Goal: Information Seeking & Learning: Learn about a topic

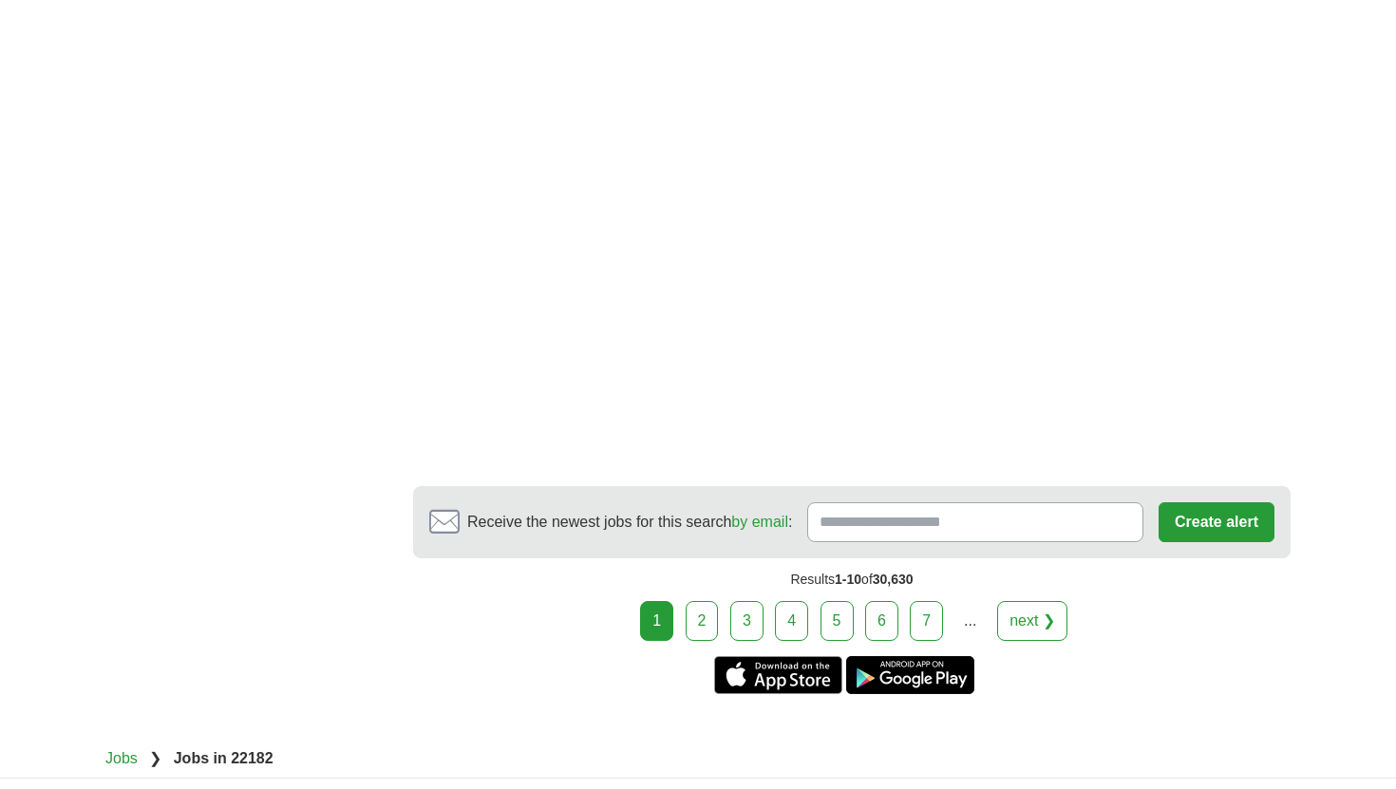
scroll to position [3277, 0]
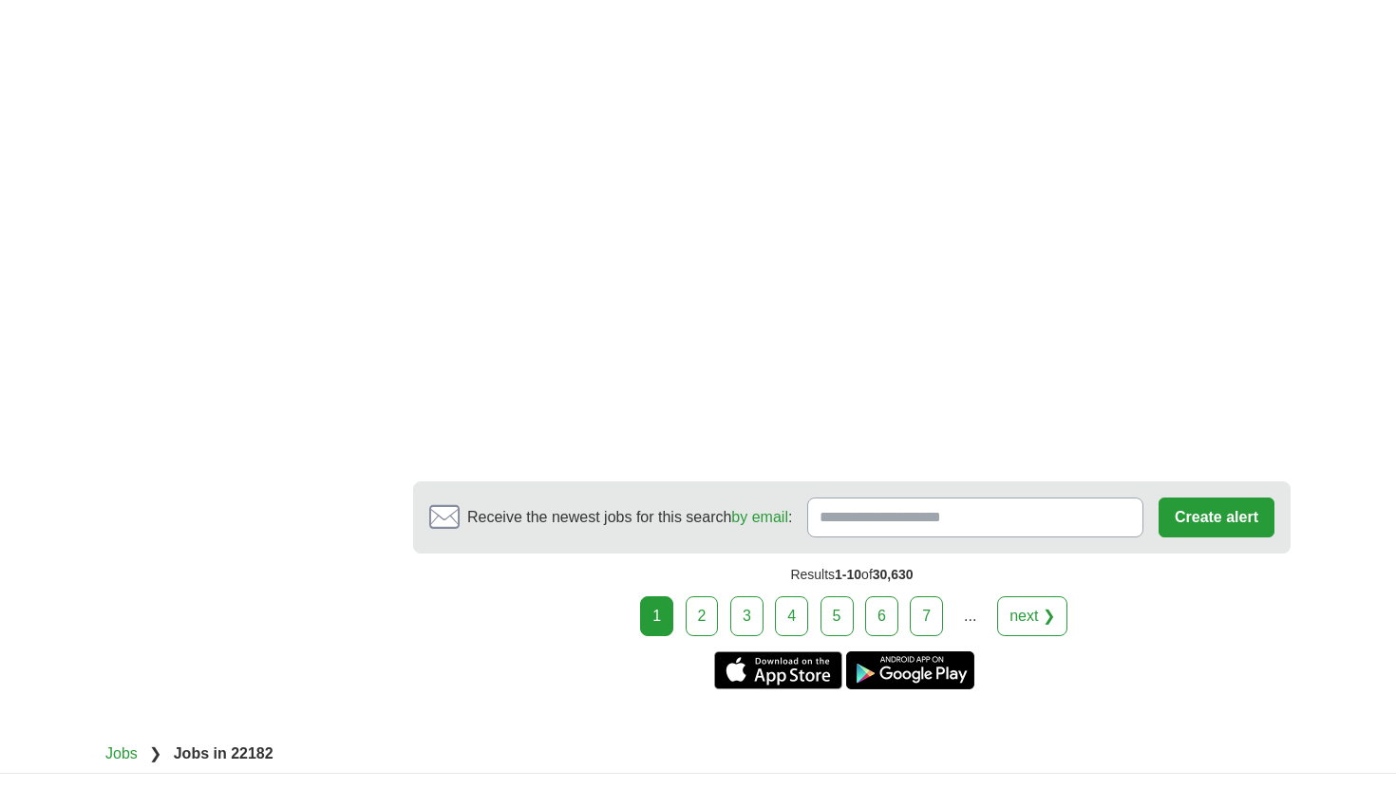
click at [699, 627] on link "2" at bounding box center [702, 616] width 33 height 40
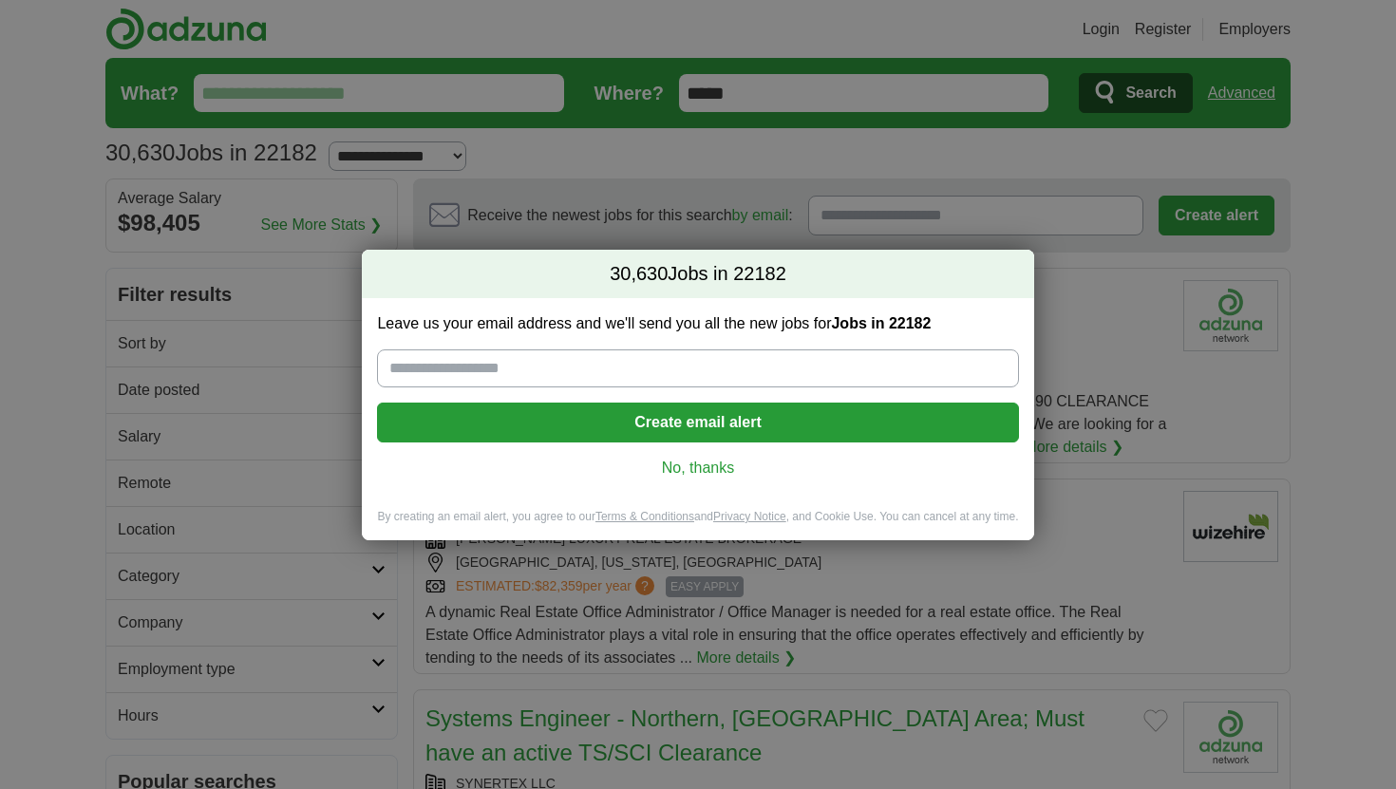
click at [703, 470] on link "No, thanks" at bounding box center [697, 468] width 611 height 21
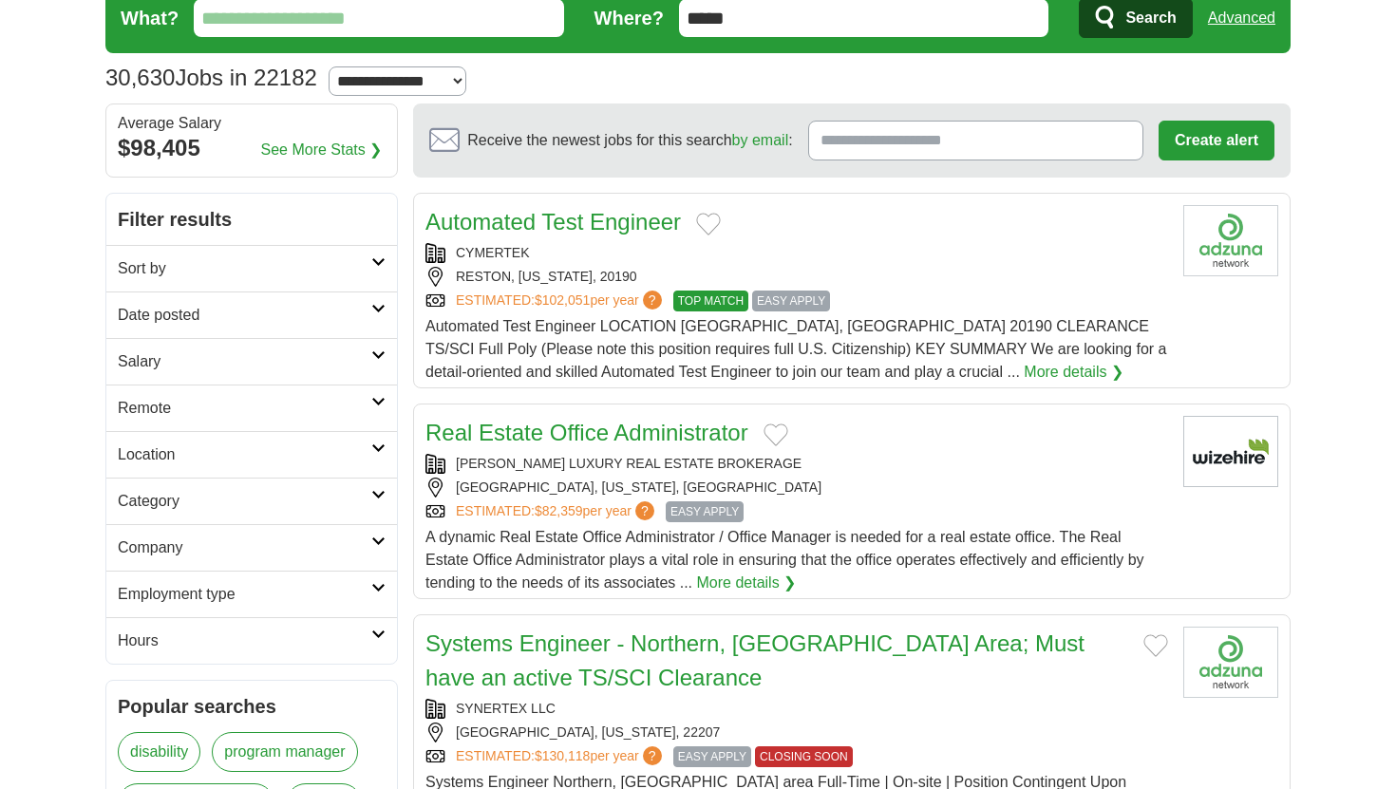
scroll to position [90, 0]
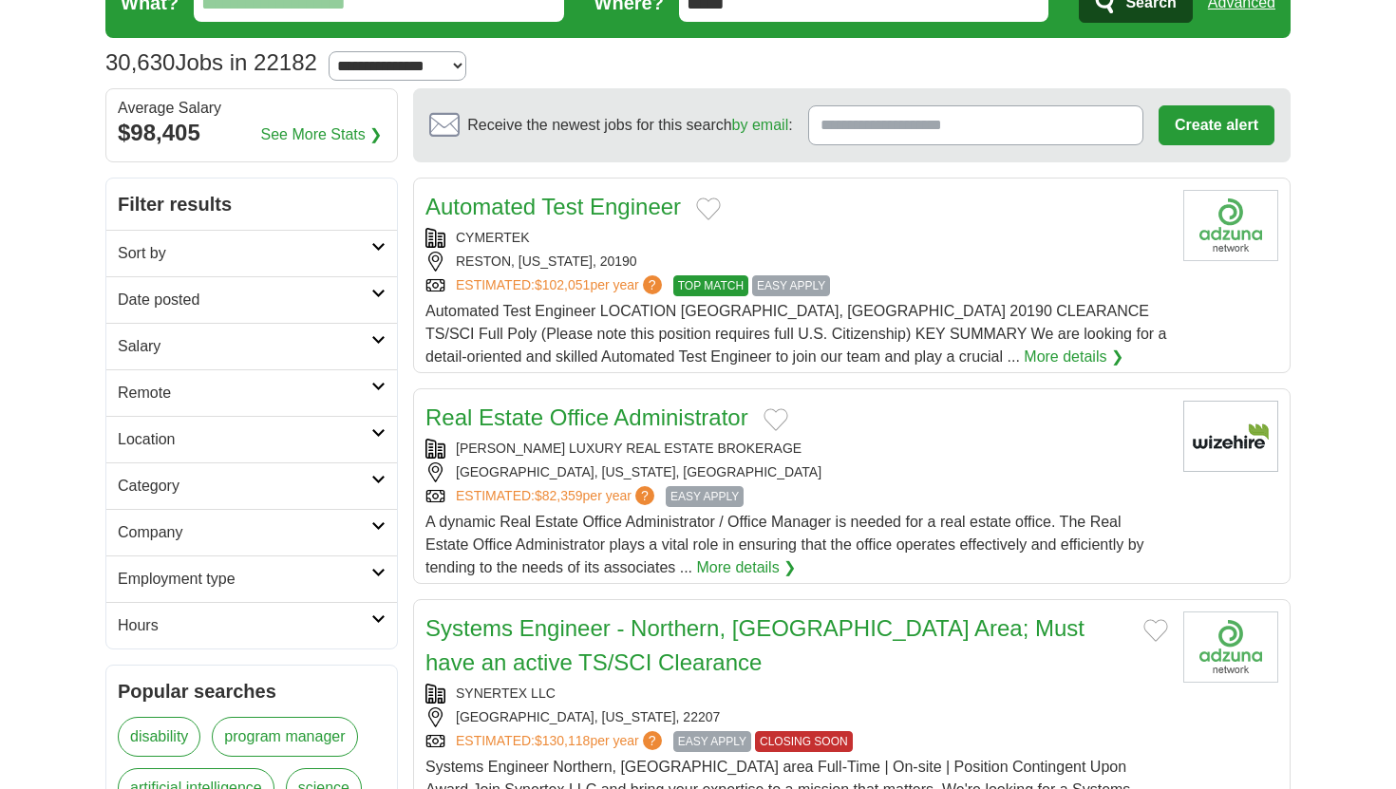
click at [763, 569] on link "More details ❯" at bounding box center [747, 567] width 100 height 23
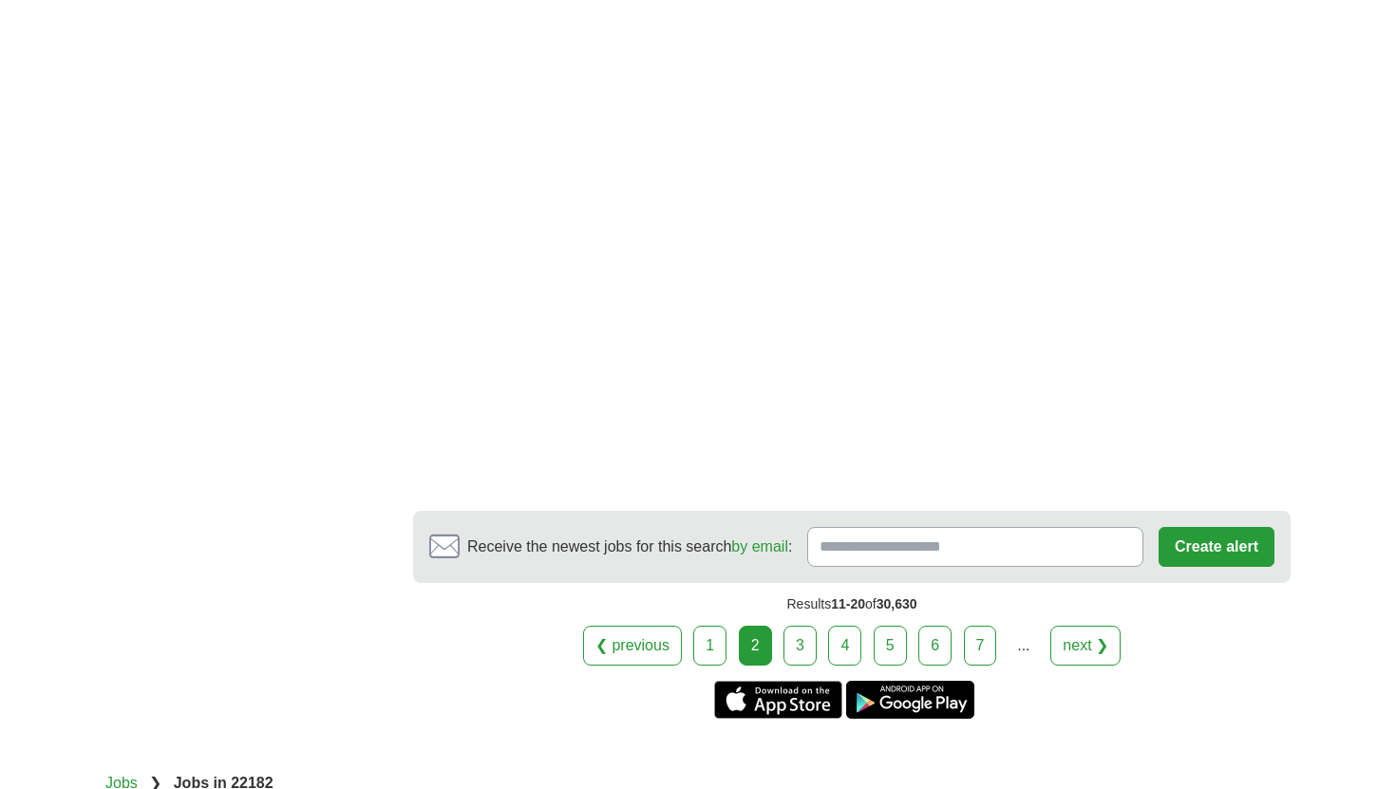
scroll to position [3307, 0]
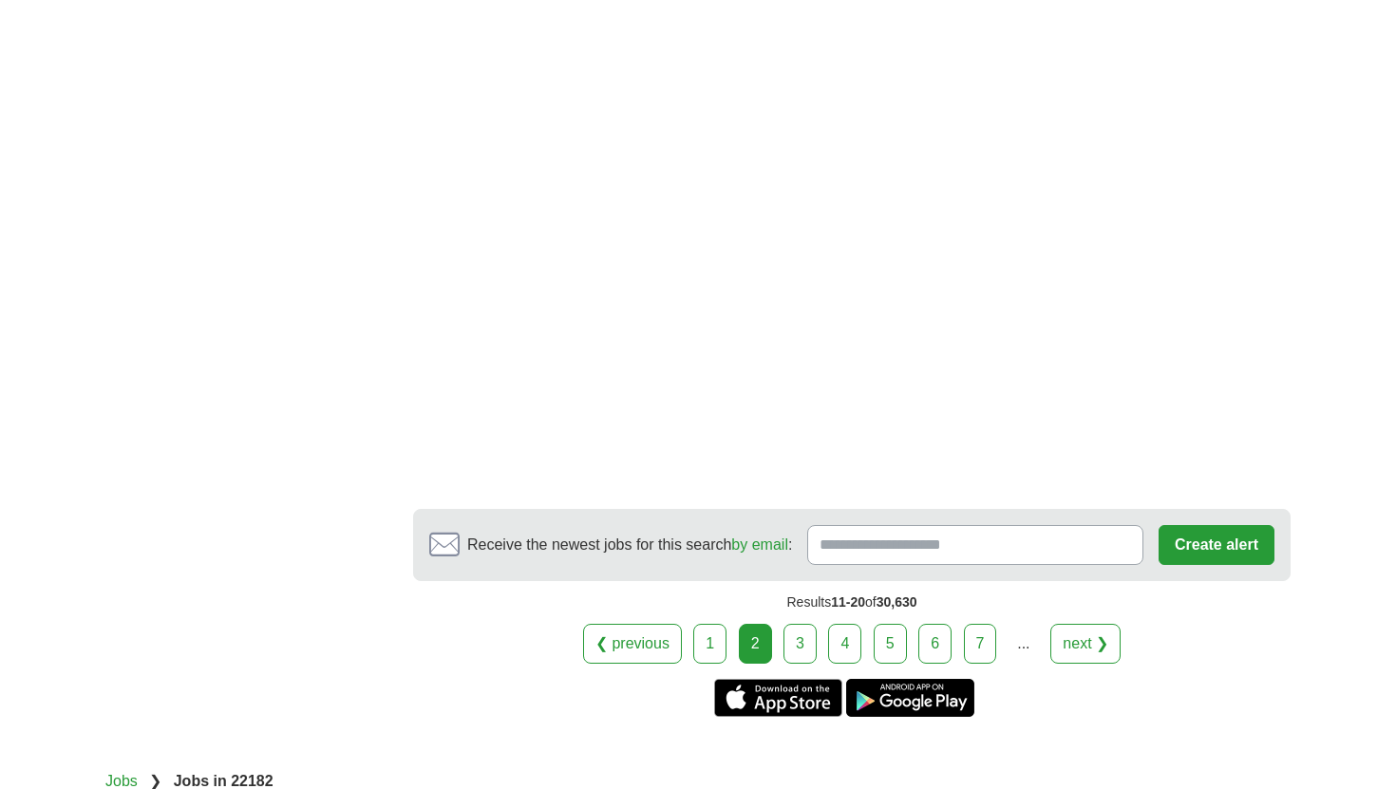
click at [793, 624] on link "3" at bounding box center [799, 644] width 33 height 40
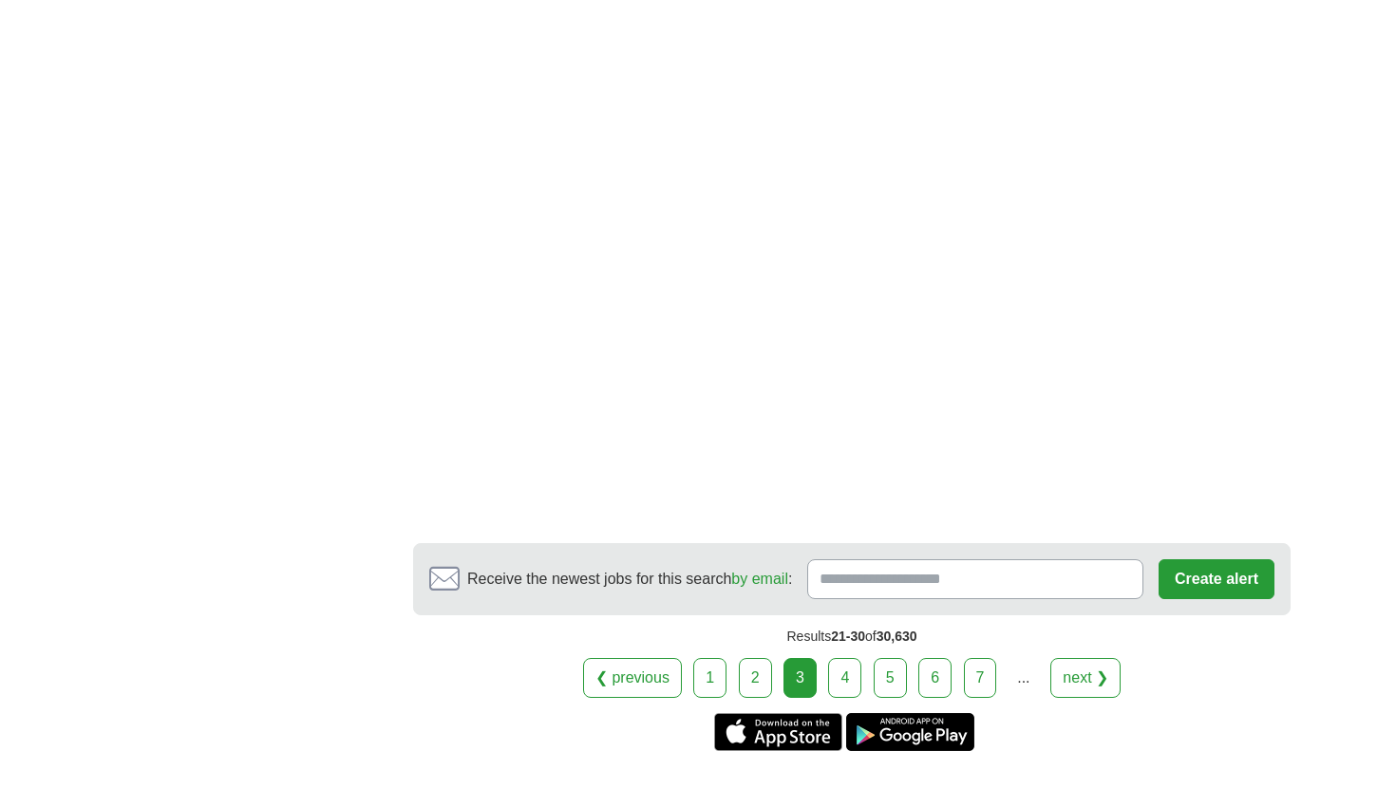
scroll to position [3231, 0]
click at [852, 676] on link "4" at bounding box center [844, 677] width 33 height 40
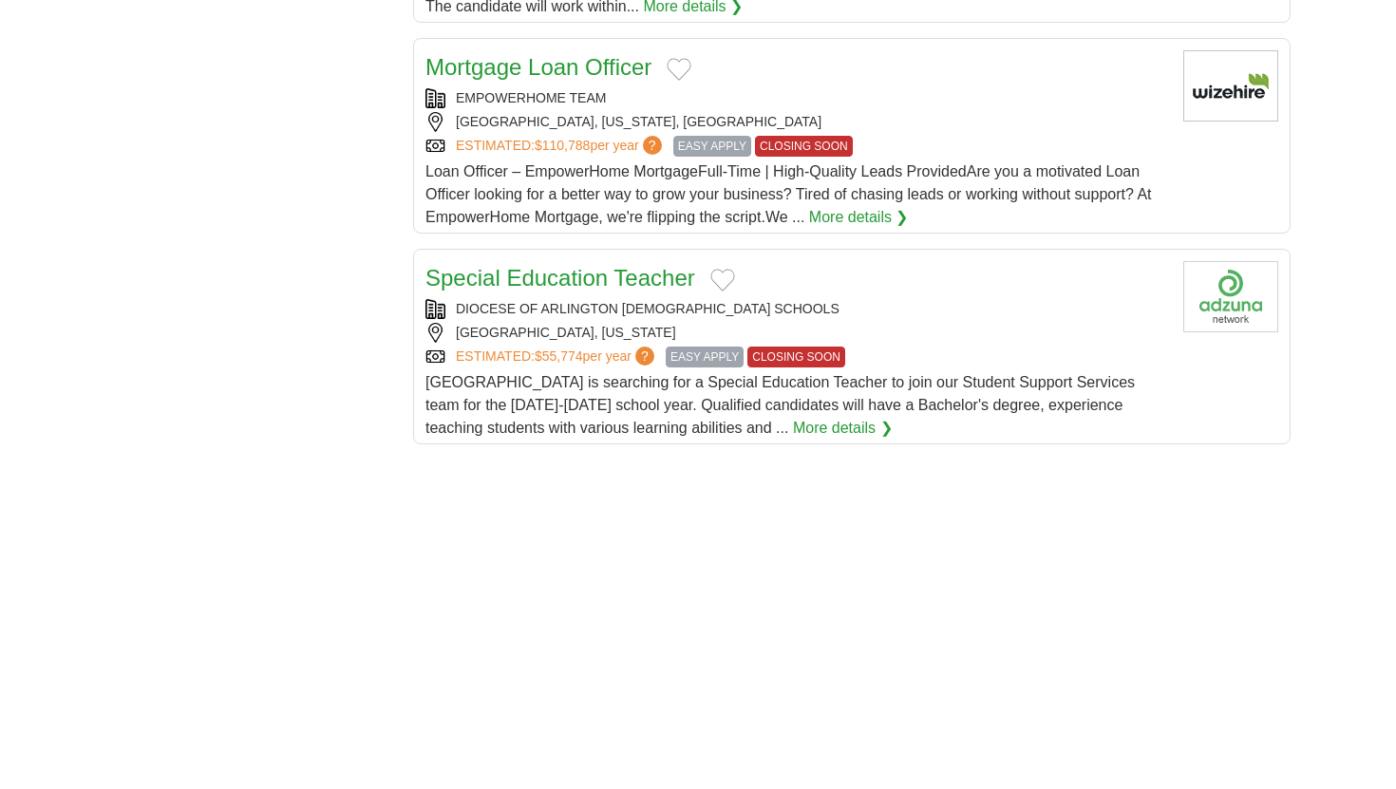
scroll to position [2157, 0]
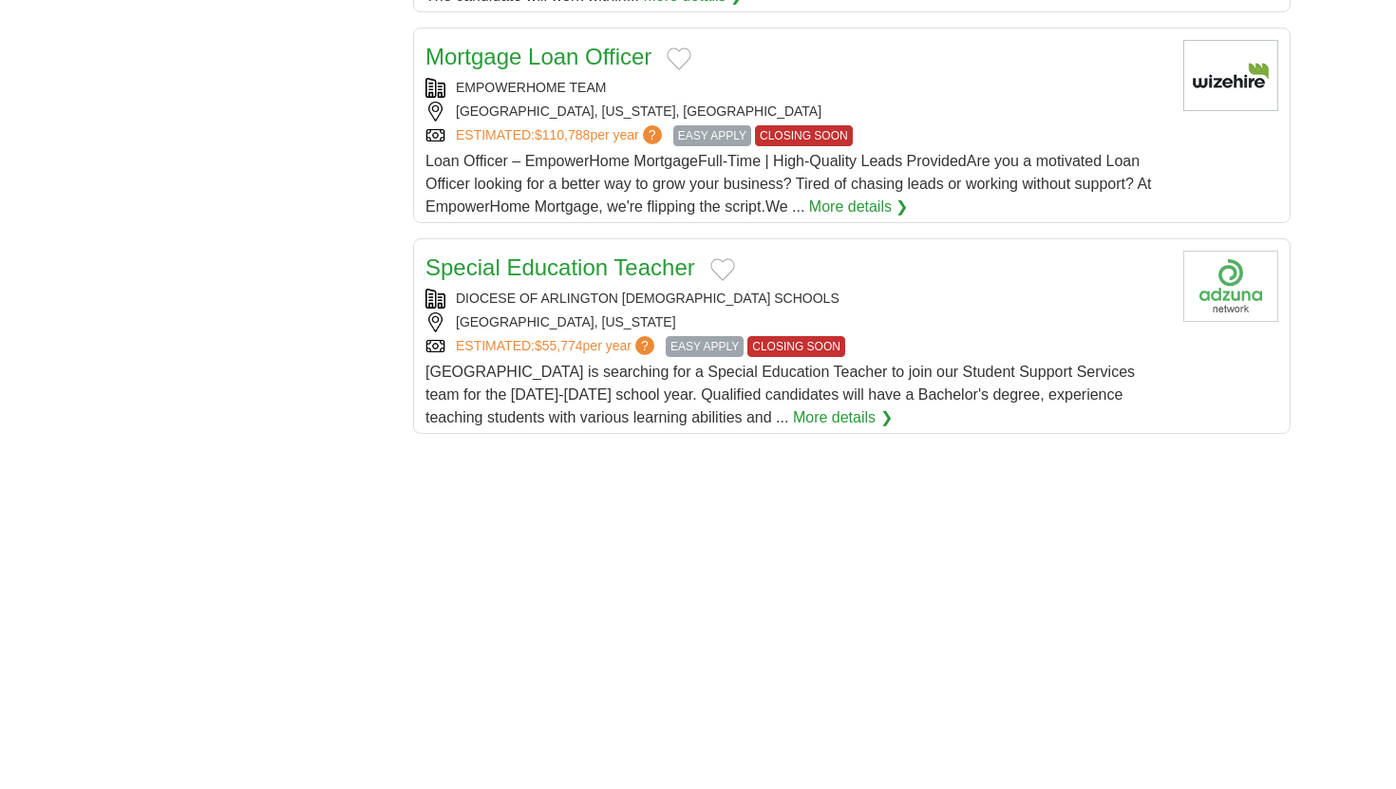
click at [793, 406] on link "More details ❯" at bounding box center [843, 417] width 100 height 23
